Goal: Find specific page/section: Find specific page/section

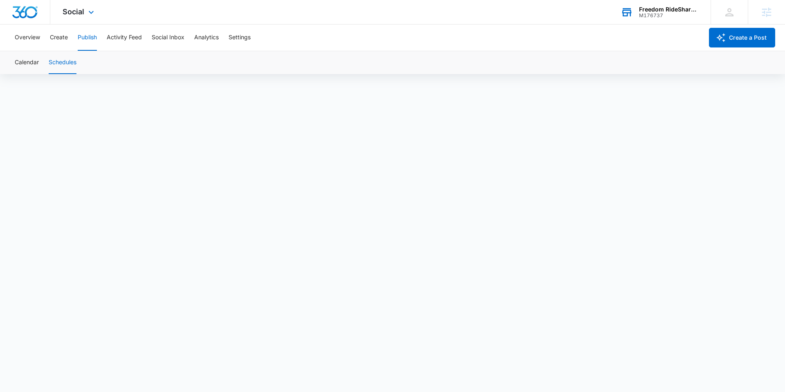
click at [659, 11] on div "Freedom RideShare Rentals" at bounding box center [669, 9] width 60 height 7
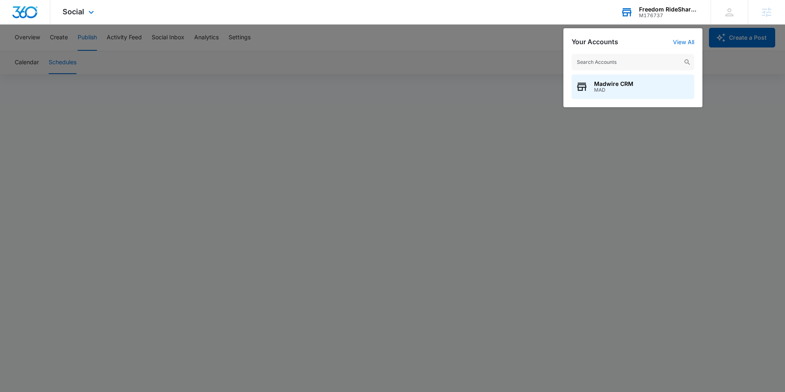
click at [612, 58] on input "text" at bounding box center [633, 62] width 123 height 16
type input "discount door"
click at [608, 86] on span "Discount Door" at bounding box center [614, 84] width 41 height 7
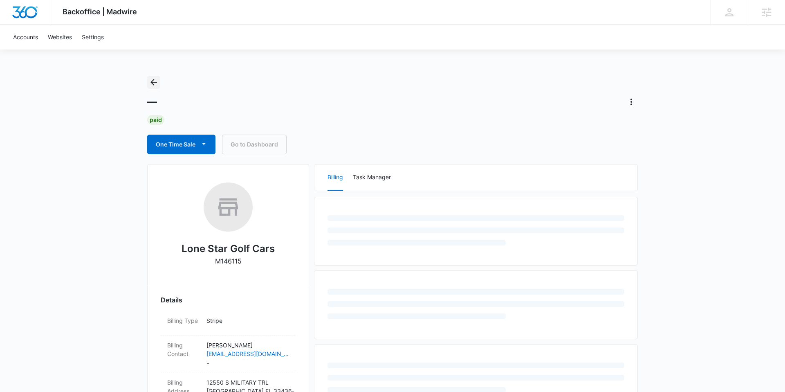
click at [153, 83] on icon "Back" at bounding box center [154, 82] width 10 height 10
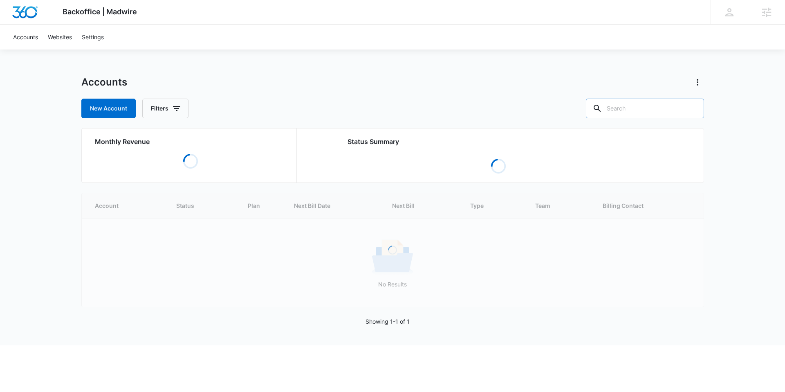
click at [647, 112] on input "text" at bounding box center [645, 109] width 118 height 20
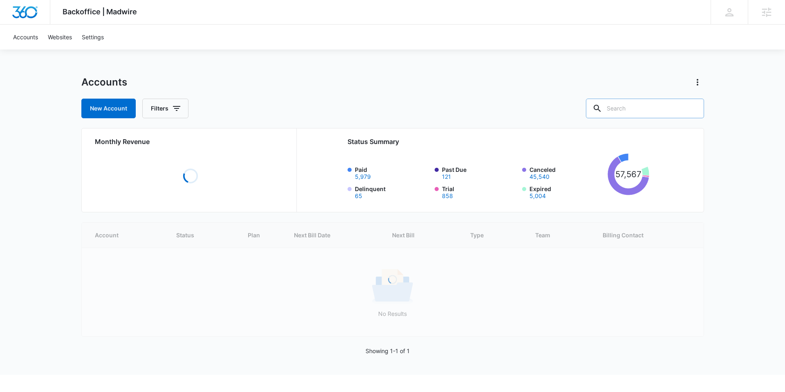
paste input "M15682"
type input "M15682"
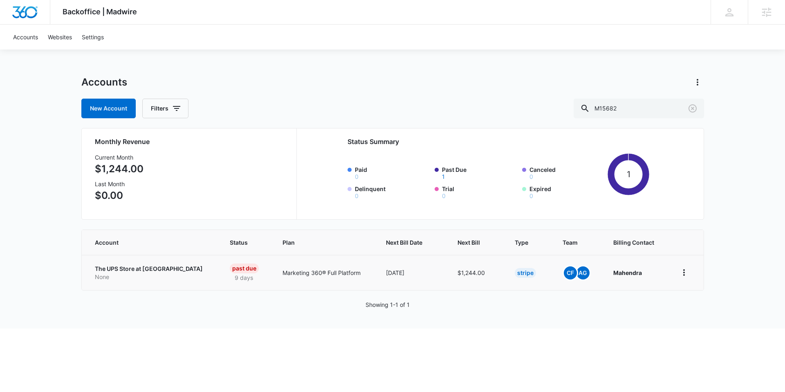
click at [115, 267] on p "The UPS Store at La Costa" at bounding box center [153, 269] width 116 height 8
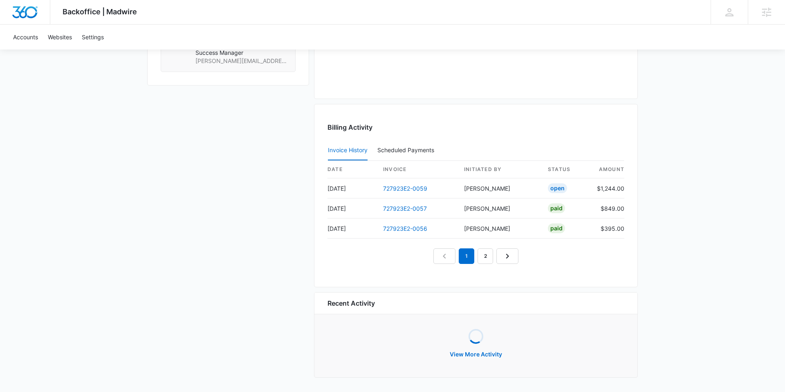
scroll to position [689, 0]
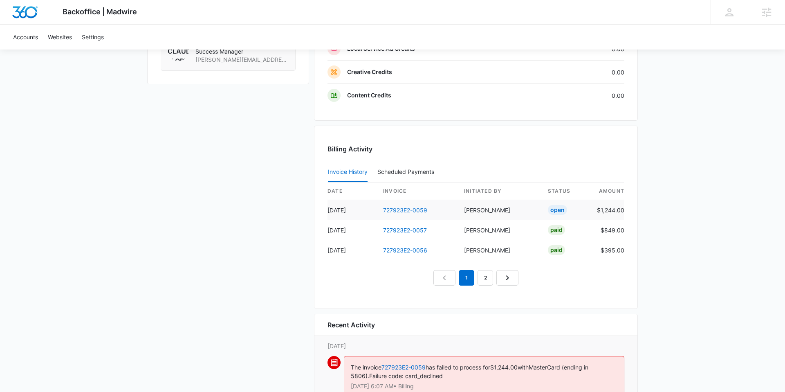
click at [393, 209] on link "727923E2-0059" at bounding box center [405, 210] width 44 height 7
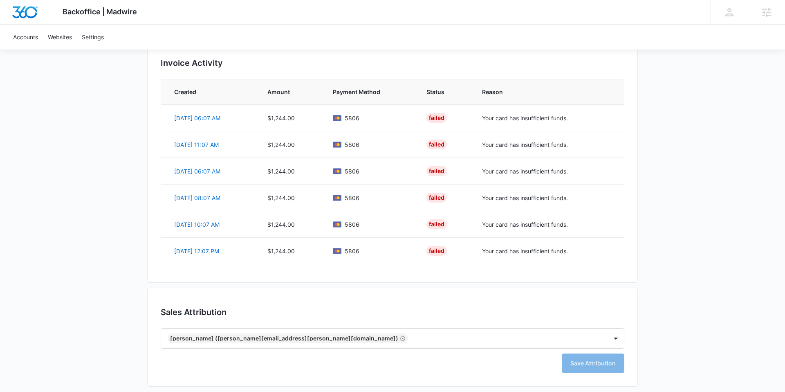
scroll to position [530, 0]
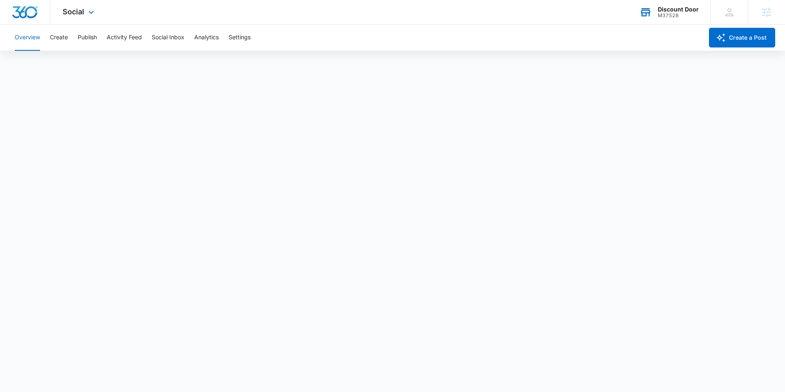
click at [676, 12] on div "Discount Door" at bounding box center [678, 9] width 41 height 7
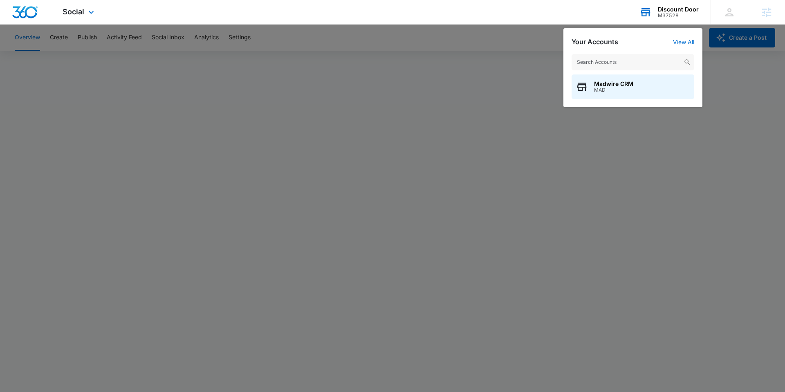
click at [632, 58] on input "text" at bounding box center [633, 62] width 123 height 16
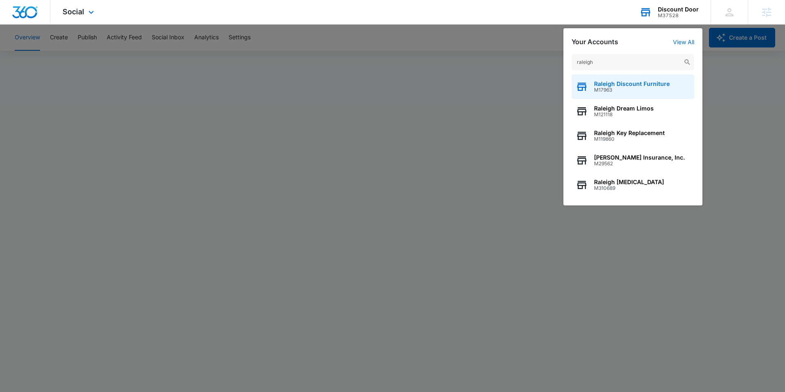
type input "raleigh"
click at [644, 79] on div "Raleigh Discount Furniture M17963" at bounding box center [633, 86] width 123 height 25
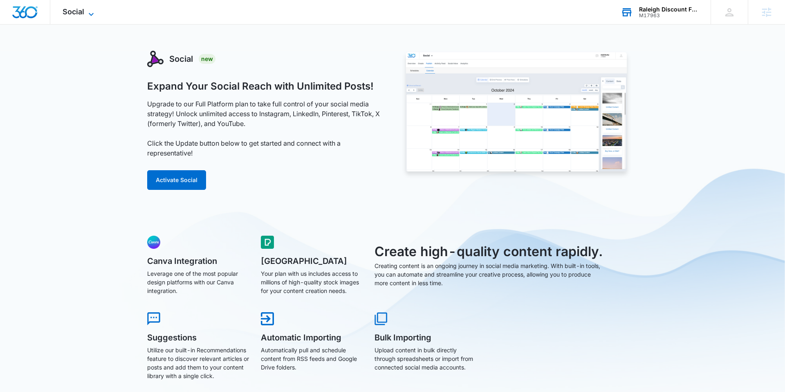
click at [92, 13] on icon at bounding box center [91, 14] width 10 height 10
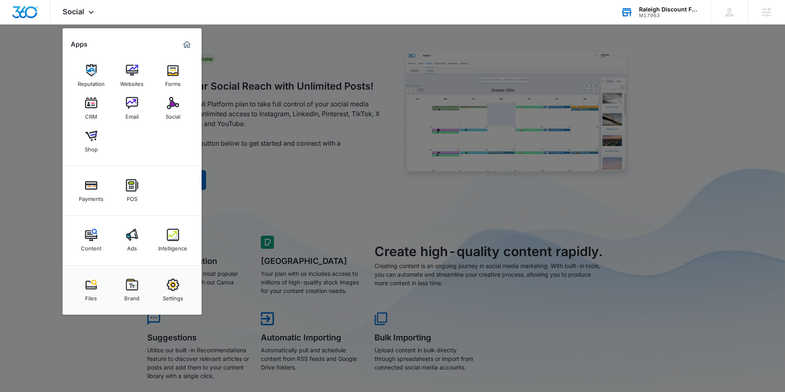
click at [134, 232] on img at bounding box center [132, 235] width 12 height 12
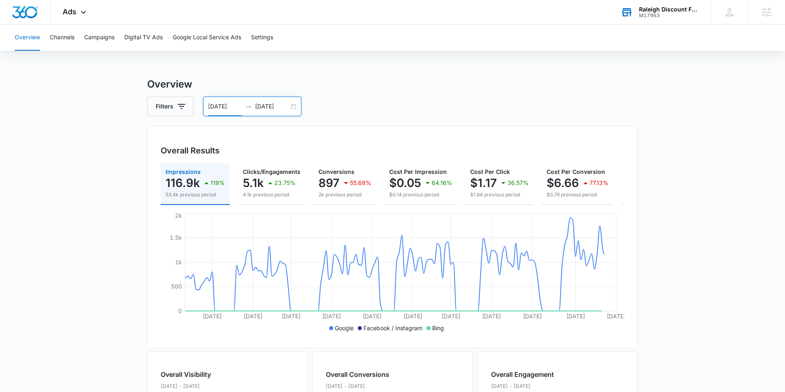
click at [221, 107] on input "[DATE]" at bounding box center [225, 106] width 34 height 9
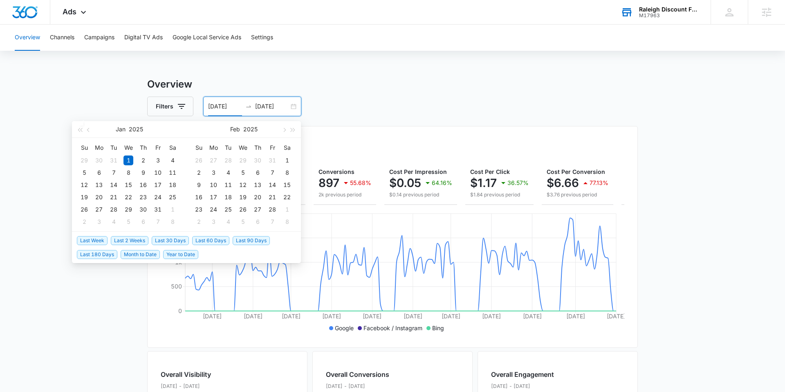
click at [209, 240] on span "Last 60 Days" at bounding box center [210, 240] width 37 height 9
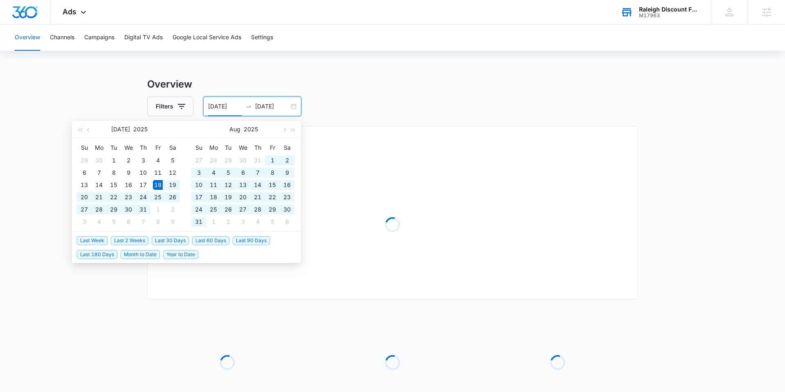
type input "[DATE]"
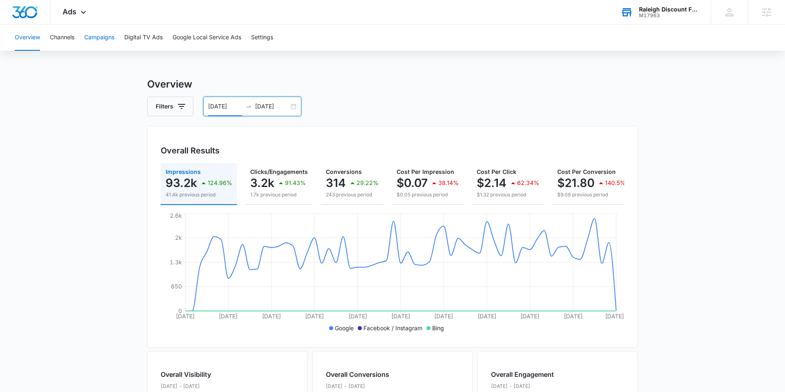
click at [99, 36] on button "Campaigns" at bounding box center [99, 38] width 30 height 26
